Goal: Find specific page/section: Find specific page/section

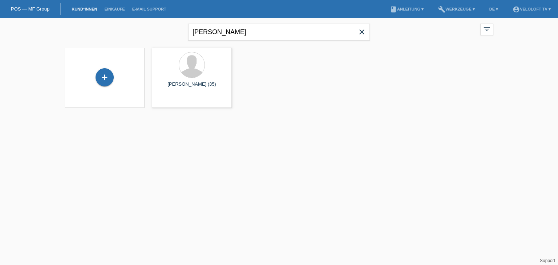
click at [113, 24] on div "Liridon Kurdiu close filter_list view_module Alle Kund*innen anzeigen star Mark…" at bounding box center [279, 31] width 436 height 26
click at [221, 32] on input "[PERSON_NAME]" at bounding box center [278, 32] width 181 height 17
click at [219, 31] on input "[PERSON_NAME]" at bounding box center [278, 32] width 181 height 17
type input "[PERSON_NAME]"
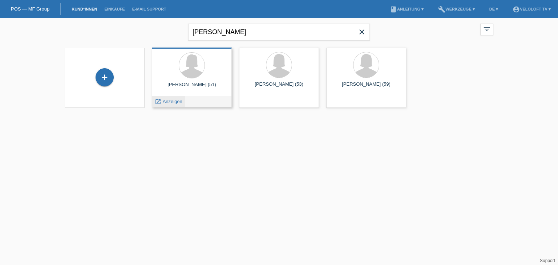
click at [175, 102] on span "Anzeigen" at bounding box center [173, 101] width 20 height 5
